Goal: Task Accomplishment & Management: Manage account settings

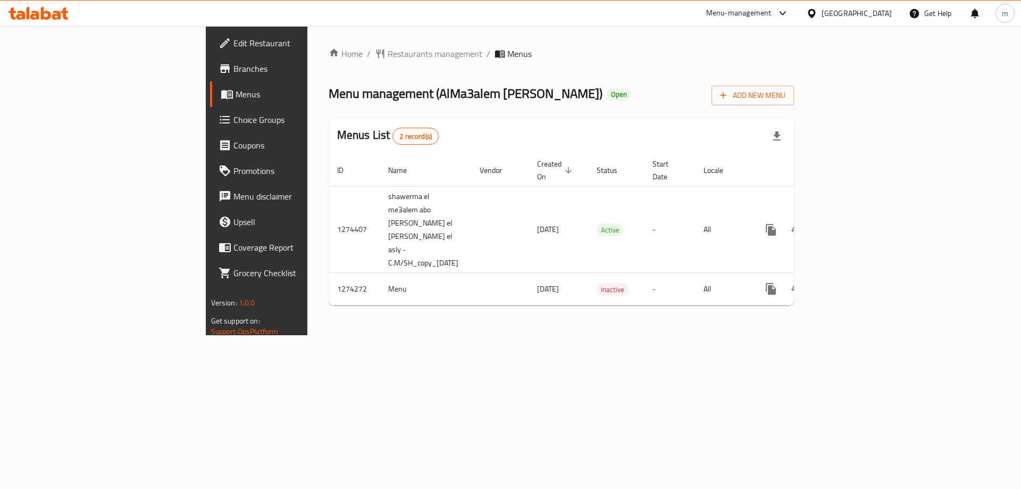
click at [234, 123] on span "Choice Groups" at bounding box center [301, 119] width 135 height 13
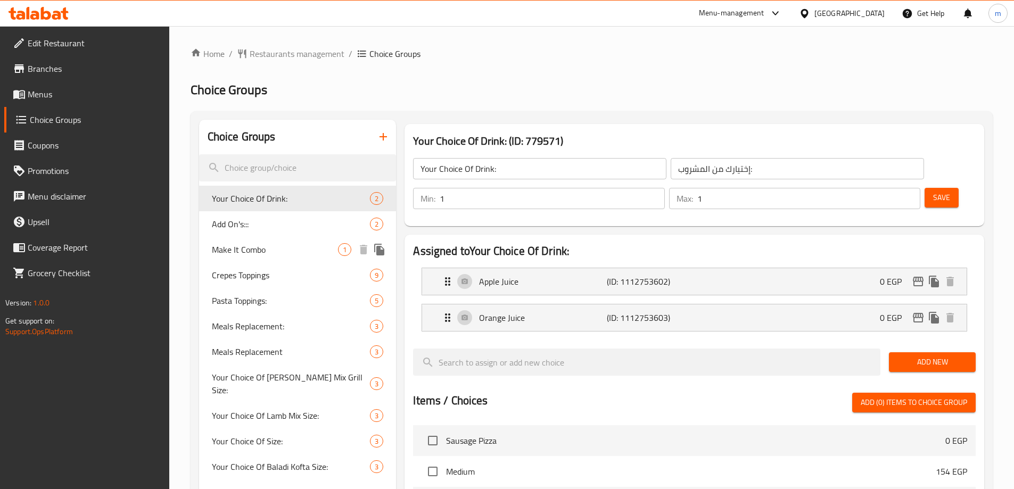
click at [255, 243] on span "Make It Combo" at bounding box center [275, 249] width 127 height 13
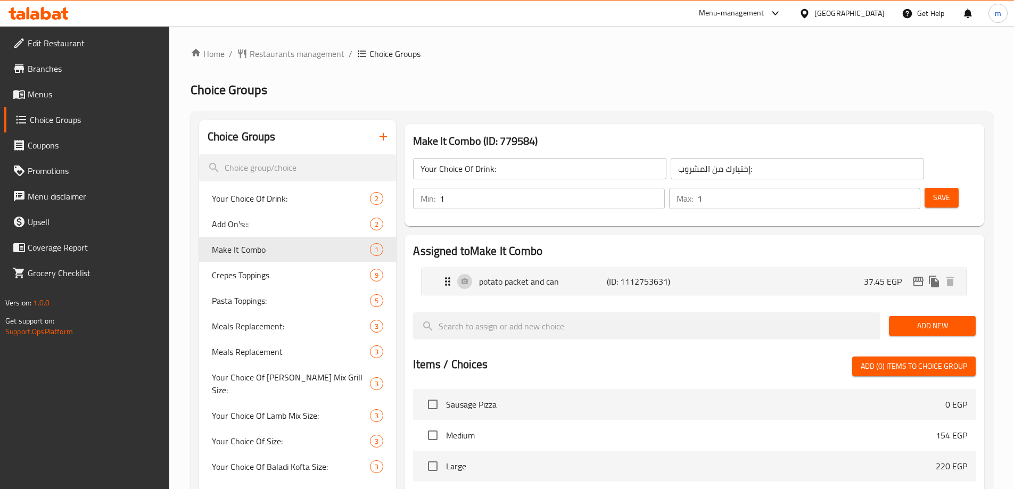
type input "Make It Combo"
type input "اجعلها كومبو"
type input "0"
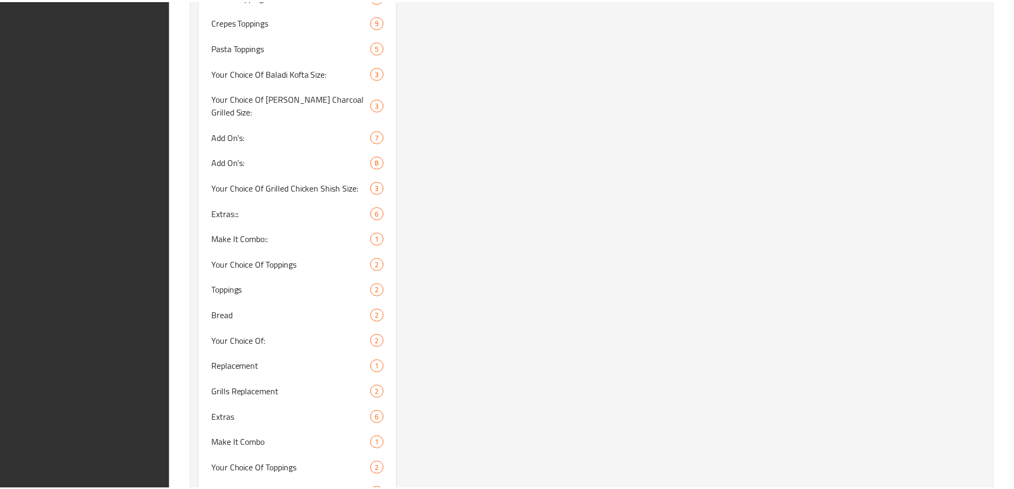
scroll to position [1097, 0]
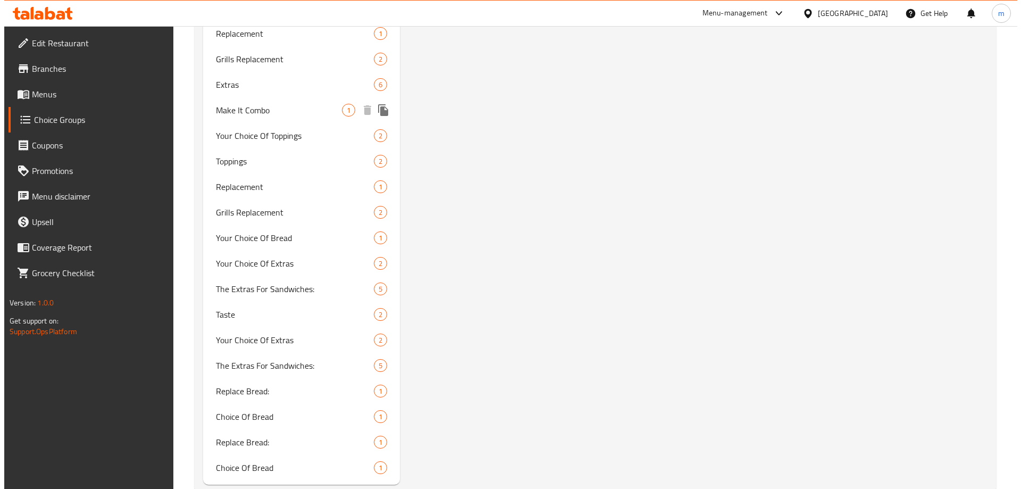
scroll to position [0, 0]
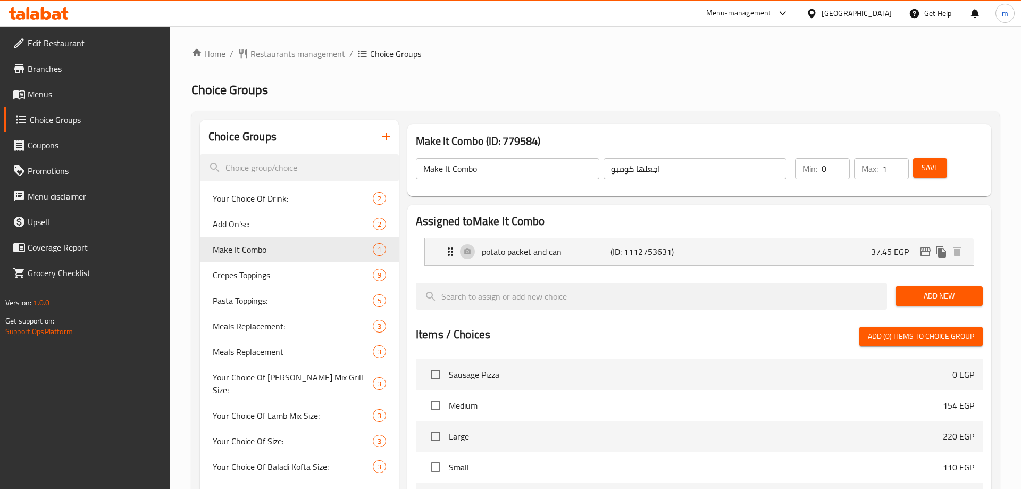
click at [535, 82] on h2 "Choice Groups" at bounding box center [596, 89] width 809 height 17
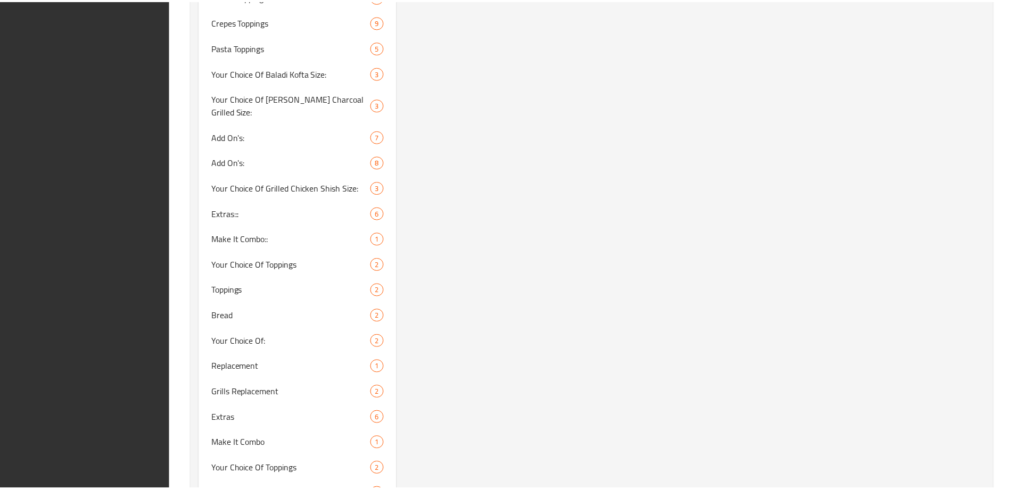
scroll to position [1097, 0]
